Goal: Task Accomplishment & Management: Use online tool/utility

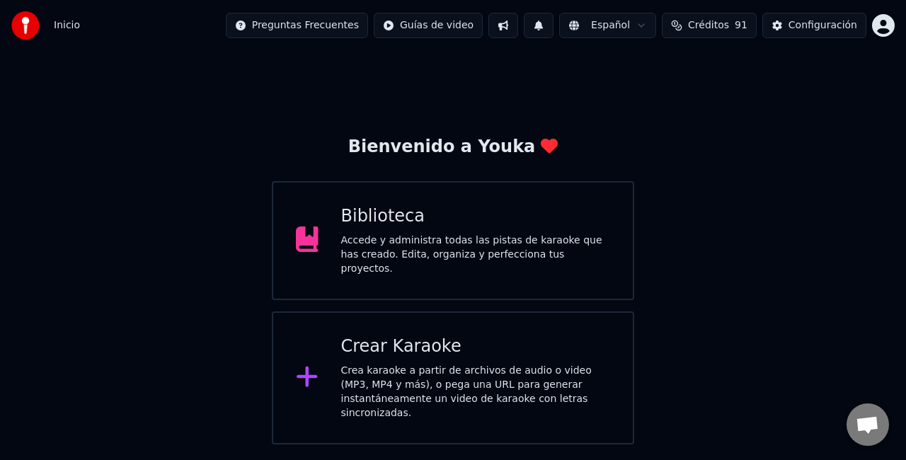
click at [380, 239] on div "Accede y administra todas las pistas de karaoke que has creado. Edita, organiza…" at bounding box center [476, 255] width 270 height 42
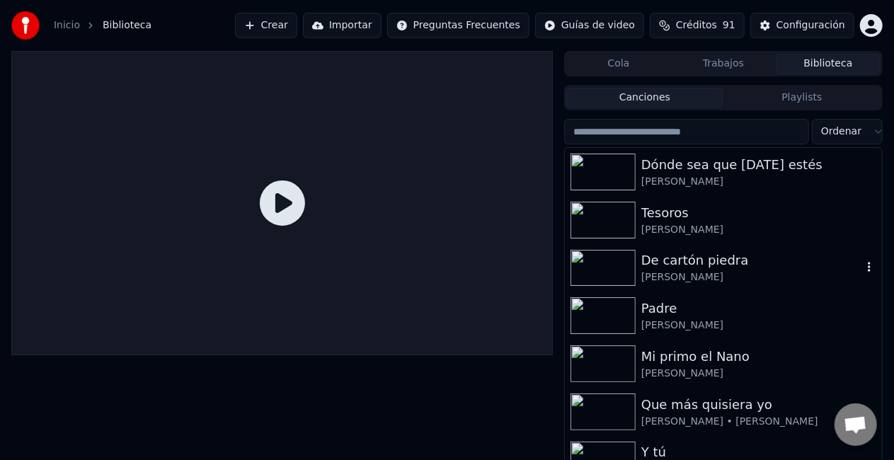
click at [695, 266] on div "De cartón piedra" at bounding box center [752, 261] width 221 height 20
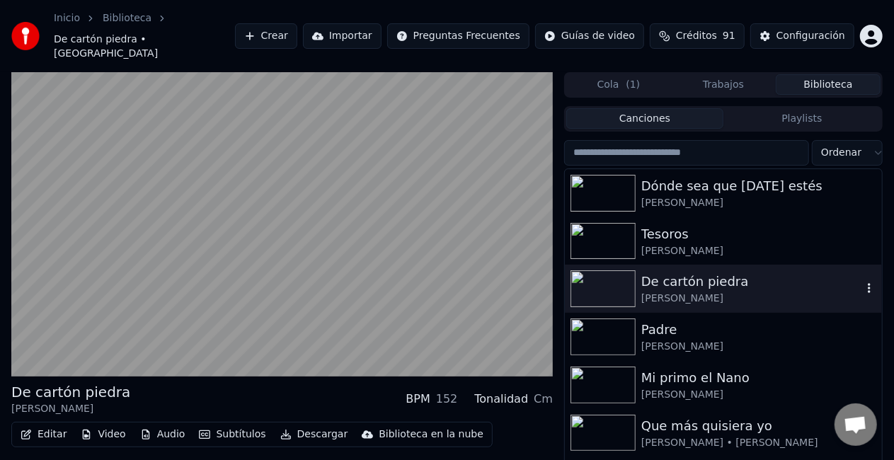
click at [622, 271] on img at bounding box center [603, 289] width 65 height 37
click at [692, 272] on div "De cartón piedra" at bounding box center [752, 282] width 221 height 20
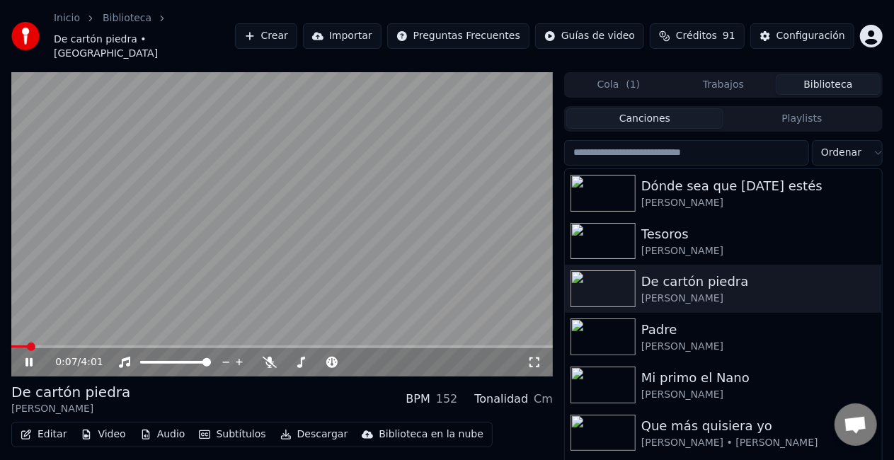
click at [239, 213] on video at bounding box center [282, 224] width 542 height 305
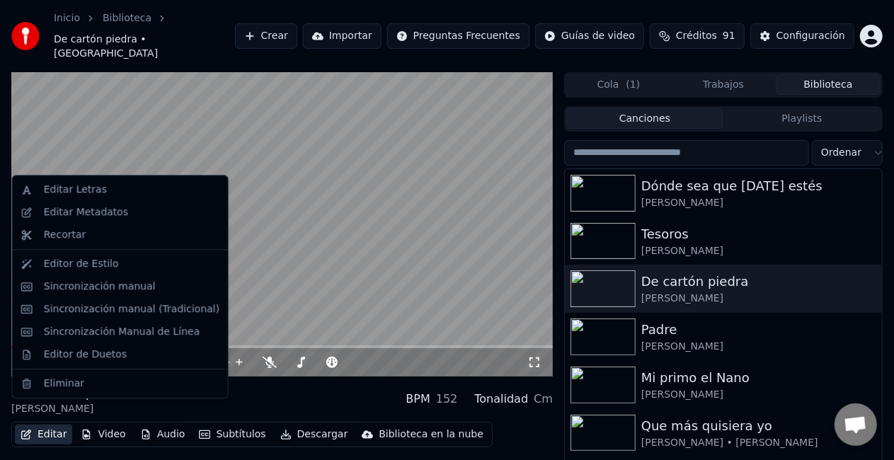
click at [30, 430] on icon "button" at bounding box center [26, 435] width 11 height 10
click at [58, 208] on div "Editar Metadatos" at bounding box center [86, 212] width 84 height 14
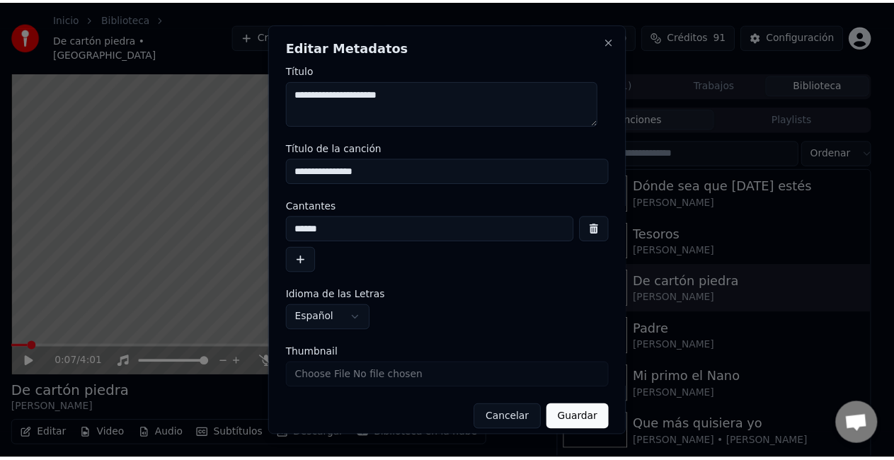
scroll to position [11, 0]
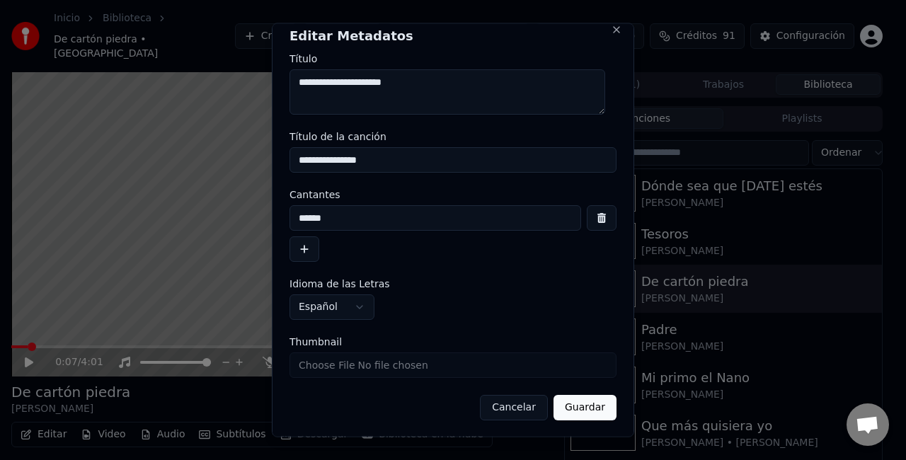
click at [423, 364] on input "Thumbnail" at bounding box center [453, 365] width 327 height 25
click at [516, 409] on button "Cancelar" at bounding box center [514, 407] width 68 height 25
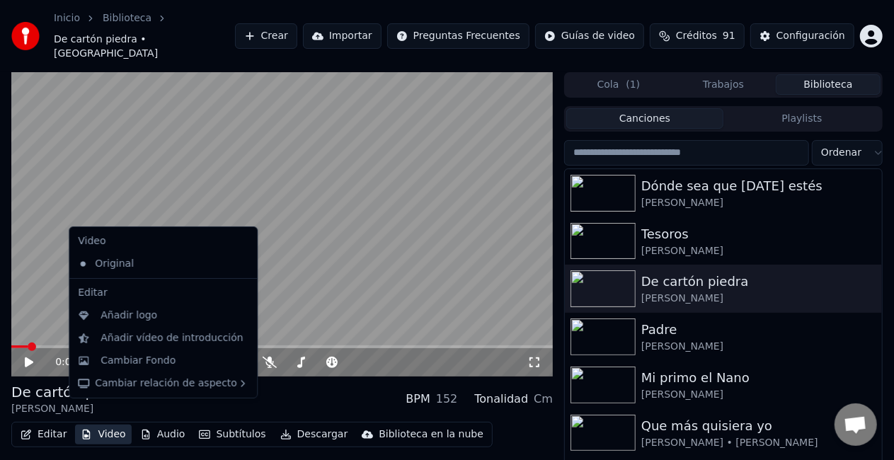
click at [110, 425] on button "Video" at bounding box center [103, 435] width 56 height 20
click at [109, 358] on div "Cambiar Fondo" at bounding box center [138, 361] width 75 height 14
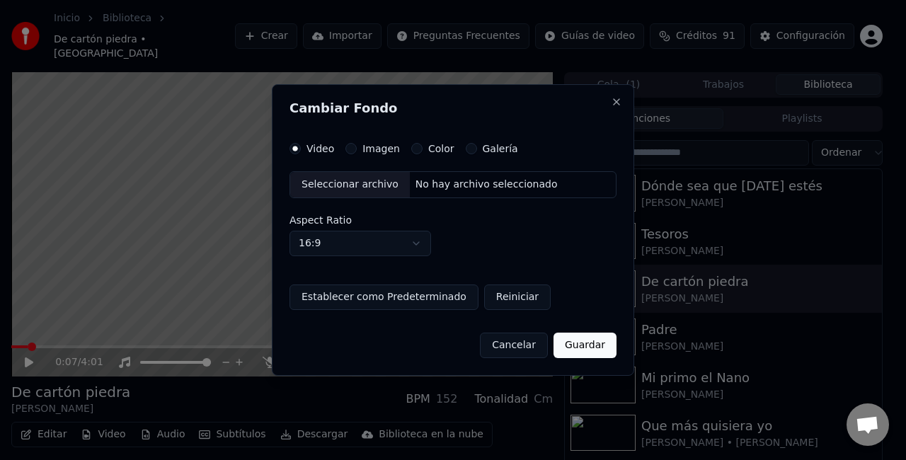
click at [364, 147] on label "Imagen" at bounding box center [382, 149] width 38 height 10
click at [357, 147] on button "Imagen" at bounding box center [351, 148] width 11 height 11
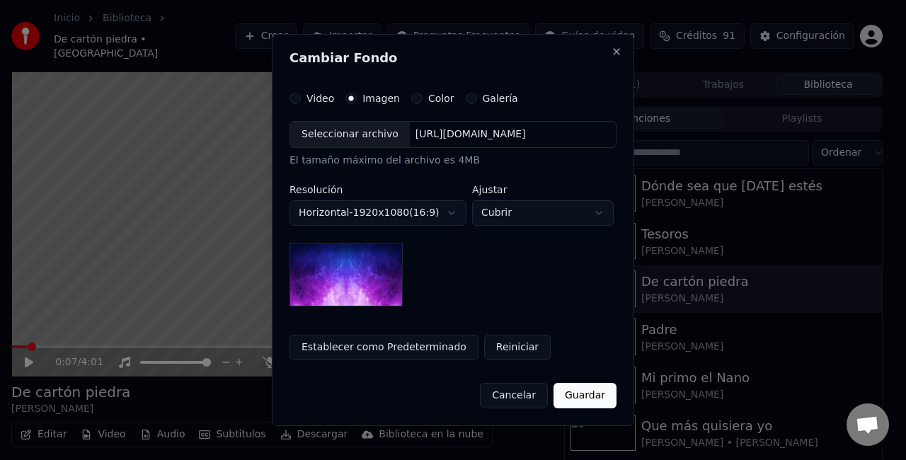
click at [365, 280] on img at bounding box center [346, 275] width 113 height 64
click at [379, 140] on div "Seleccionar archivo" at bounding box center [350, 134] width 120 height 25
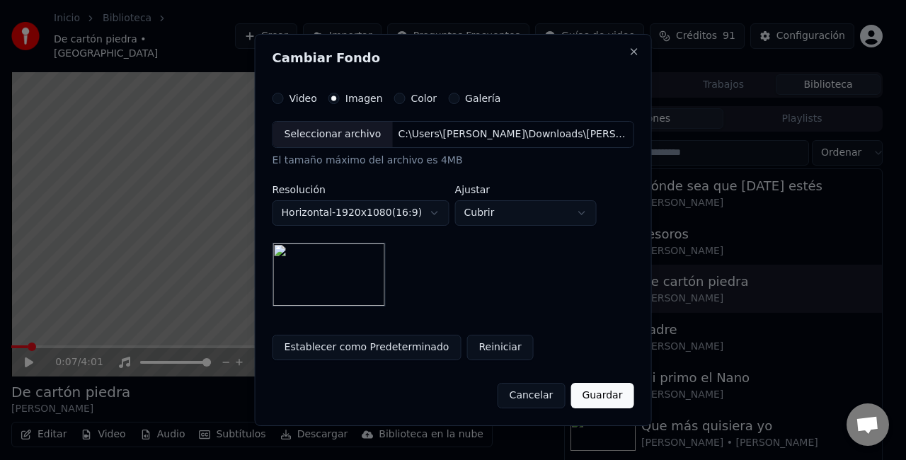
click at [595, 399] on button "Guardar" at bounding box center [602, 395] width 63 height 25
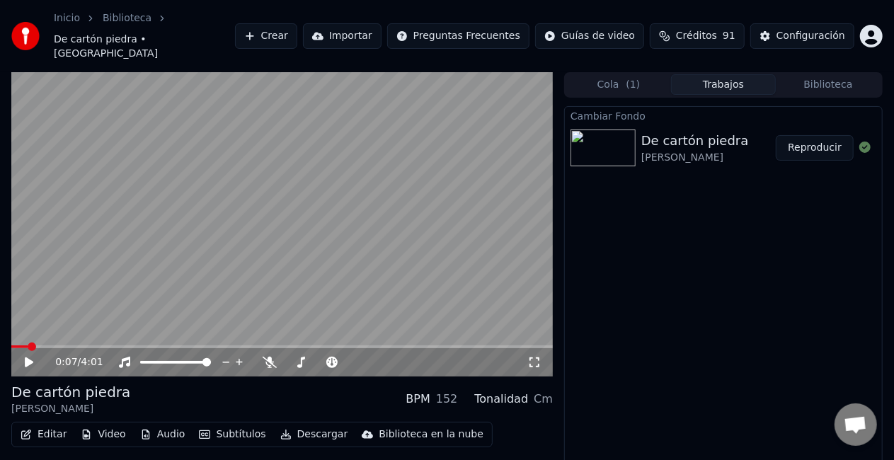
click at [813, 135] on button "Reproducir" at bounding box center [815, 147] width 78 height 25
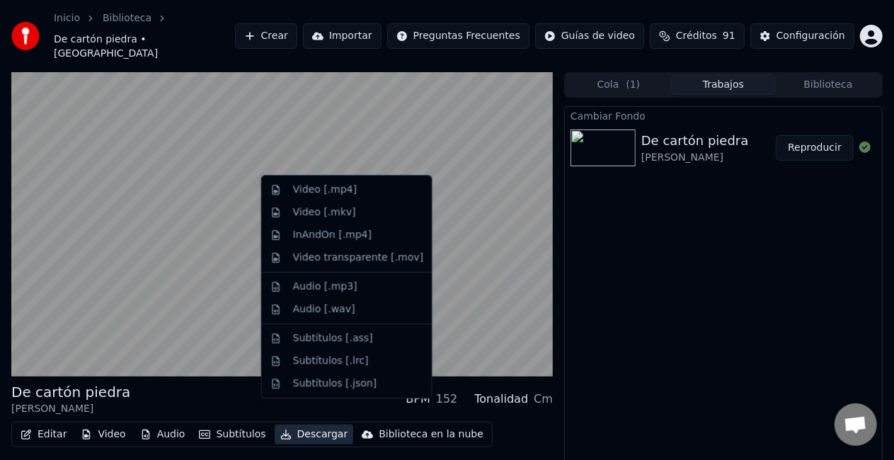
click at [287, 425] on button "Descargar" at bounding box center [314, 435] width 79 height 20
click at [320, 182] on div "Video [.mp4]" at bounding box center [347, 189] width 164 height 23
